Goal: Use online tool/utility: Utilize a website feature to perform a specific function

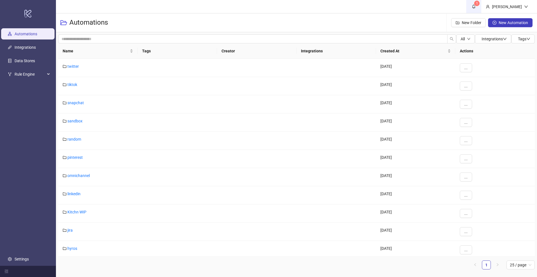
click at [477, 7] on span "1" at bounding box center [474, 6] width 6 height 6
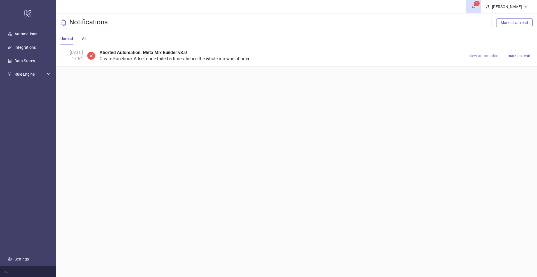
click at [480, 54] on span "view automation" at bounding box center [483, 55] width 29 height 4
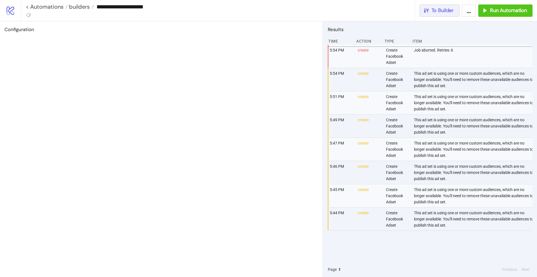
click at [454, 14] on button "To Builder" at bounding box center [439, 10] width 40 height 12
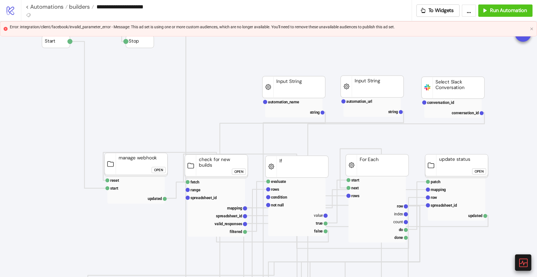
click at [522, 263] on icon at bounding box center [523, 262] width 10 height 10
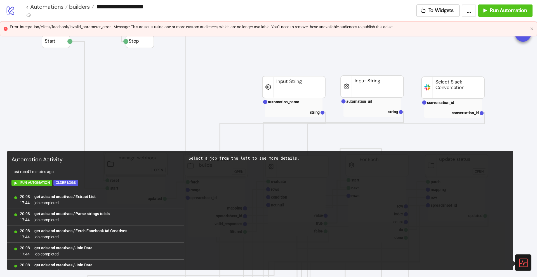
scroll to position [365, 0]
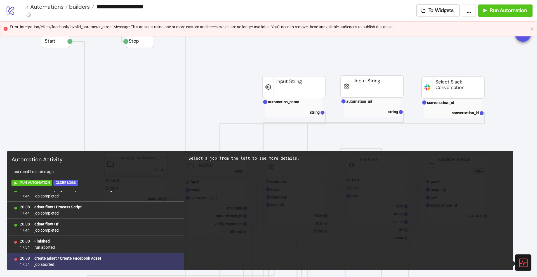
click at [72, 257] on b "create adset / Create Facebook Adset" at bounding box center [67, 258] width 67 height 4
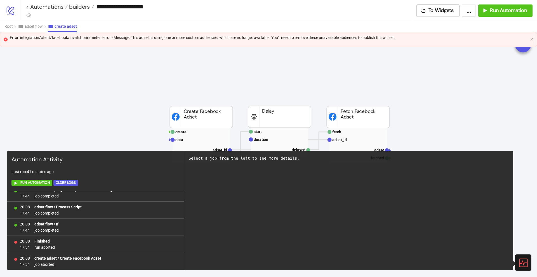
click at [520, 260] on icon at bounding box center [523, 262] width 10 height 10
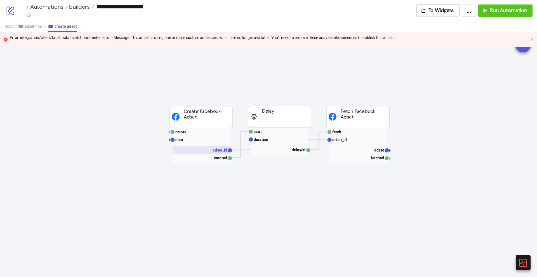
click at [206, 150] on rect at bounding box center [201, 150] width 57 height 8
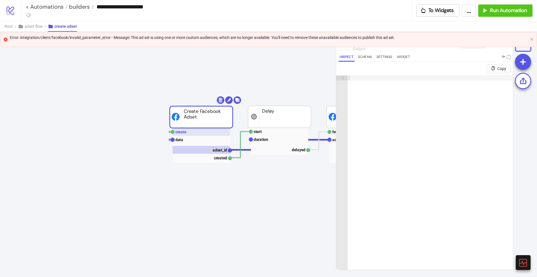
click at [198, 131] on rect at bounding box center [201, 132] width 57 height 8
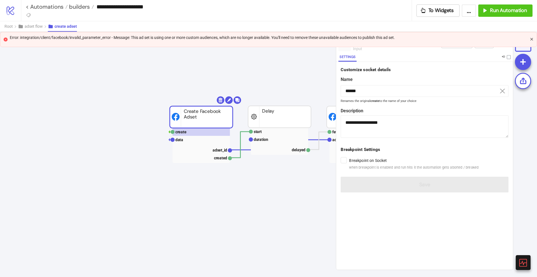
click at [532, 39] on icon "close" at bounding box center [531, 38] width 3 height 3
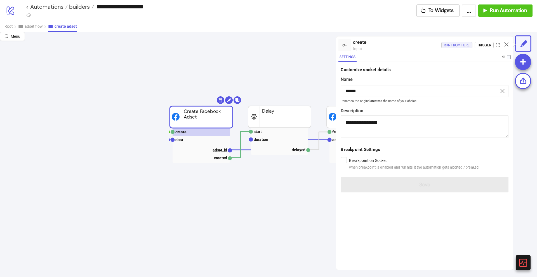
click at [463, 46] on div "Run from here" at bounding box center [457, 45] width 26 height 6
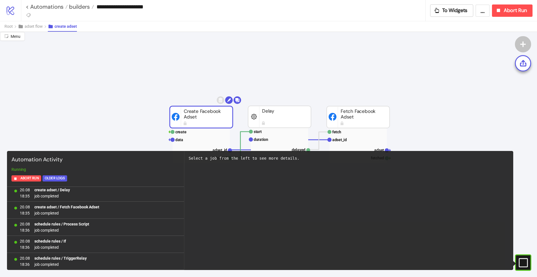
scroll to position [53, 0]
